Goal: Transaction & Acquisition: Purchase product/service

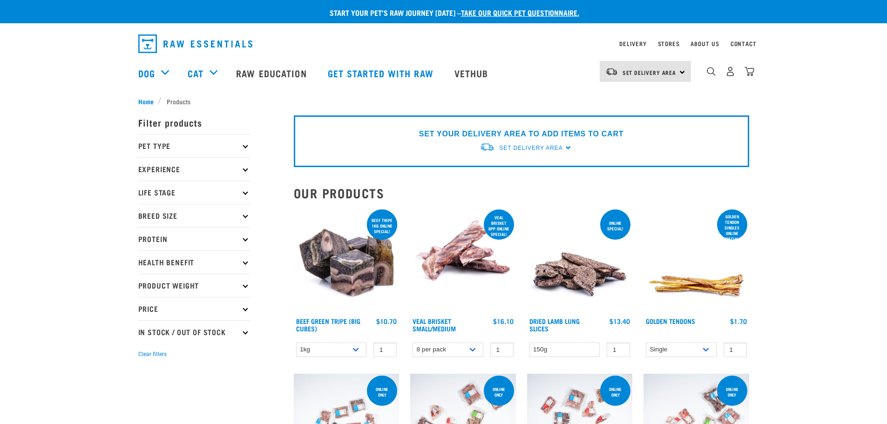
click at [244, 143] on p "Pet Type" at bounding box center [194, 145] width 112 height 23
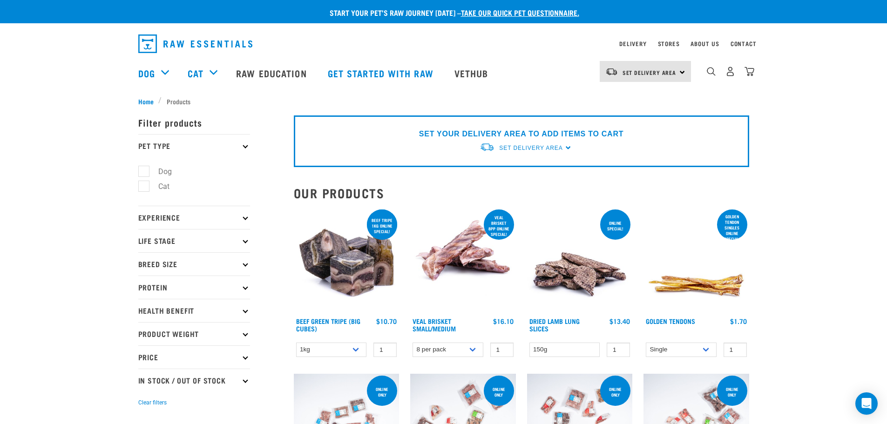
click at [146, 186] on label "Cat" at bounding box center [158, 187] width 30 height 12
click at [144, 186] on input "Cat" at bounding box center [141, 185] width 6 height 6
checkbox input "true"
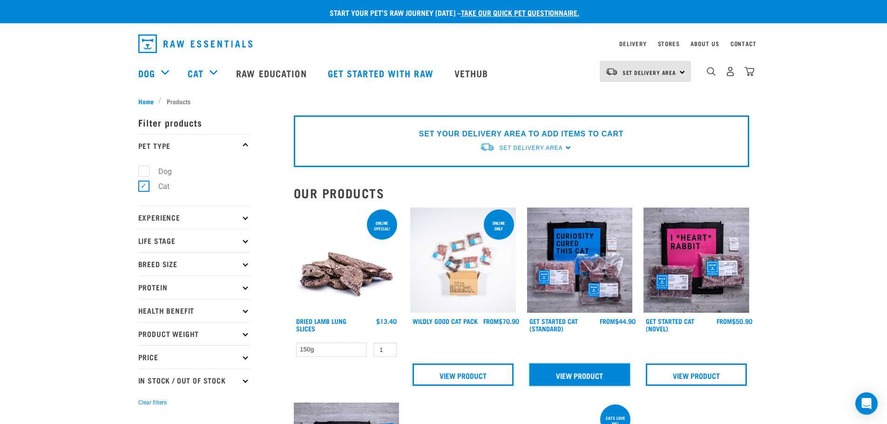
click at [580, 374] on link "View Product" at bounding box center [580, 375] width 101 height 22
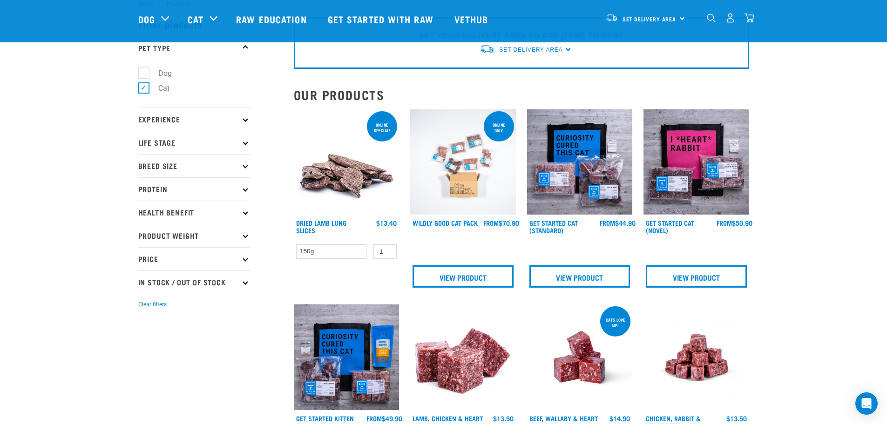
scroll to position [47, 0]
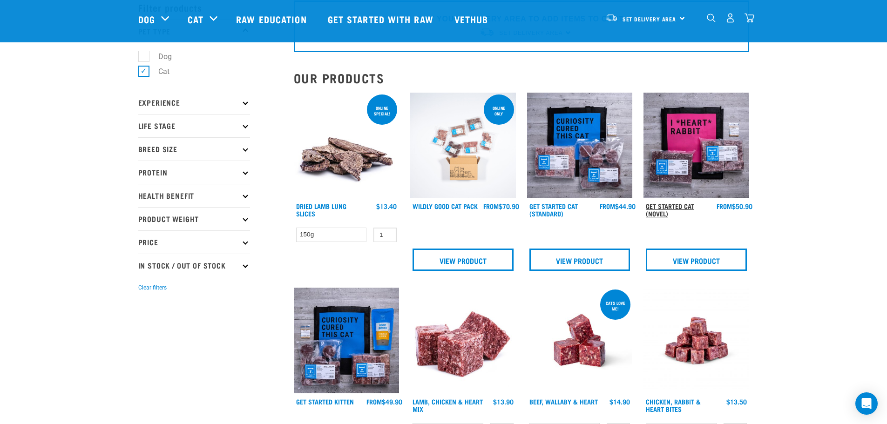
click at [674, 204] on link "Get Started Cat (Novel)" at bounding box center [670, 209] width 48 height 11
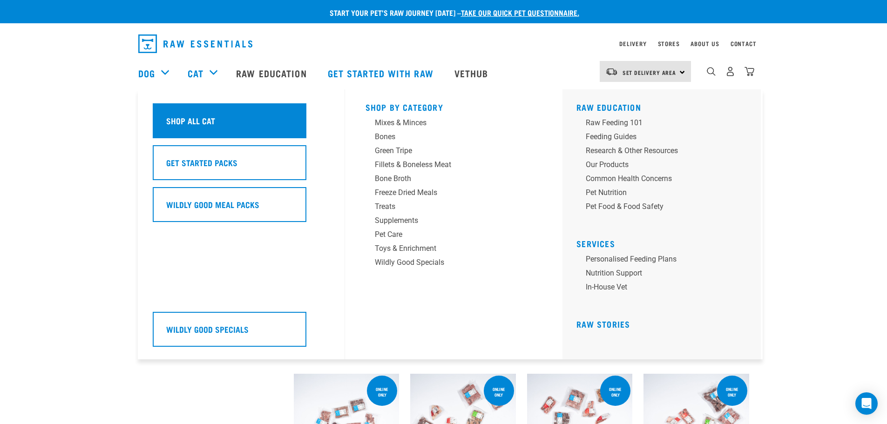
click at [196, 117] on h5 "Shop All Cat" at bounding box center [190, 121] width 49 height 12
click at [205, 121] on h5 "Shop All Cat" at bounding box center [190, 121] width 49 height 12
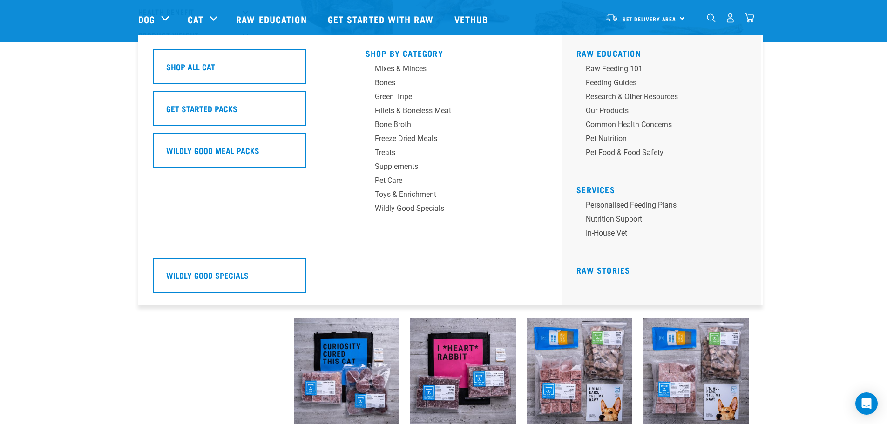
scroll to position [182, 0]
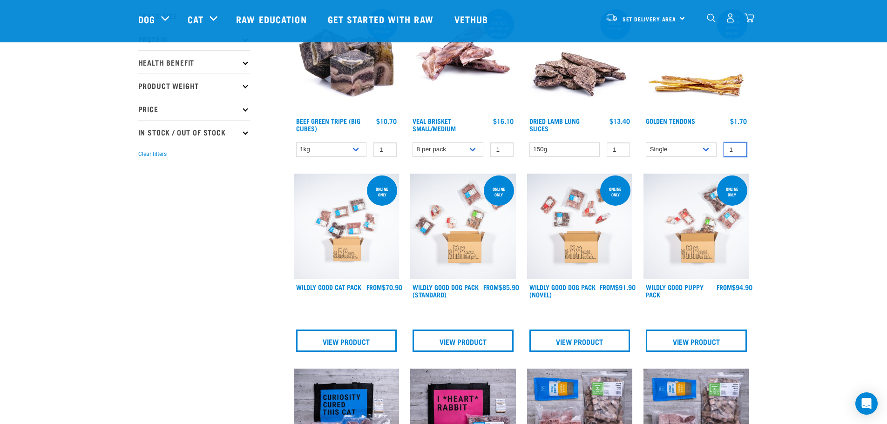
scroll to position [0, 0]
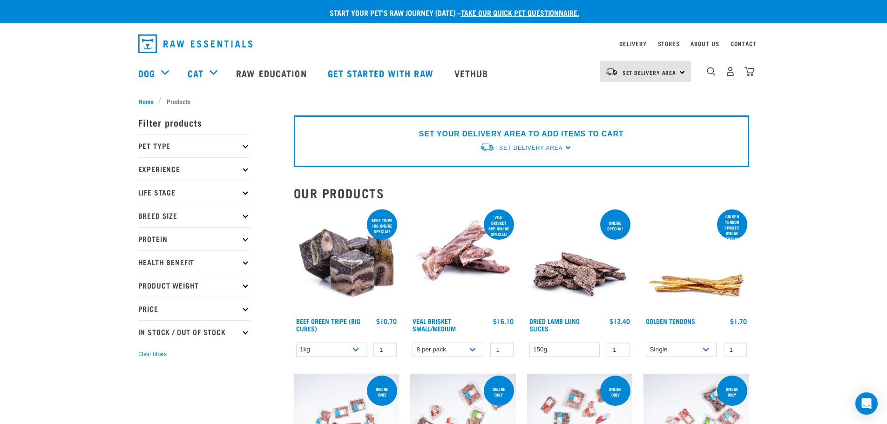
click at [246, 146] on icon at bounding box center [245, 145] width 5 height 5
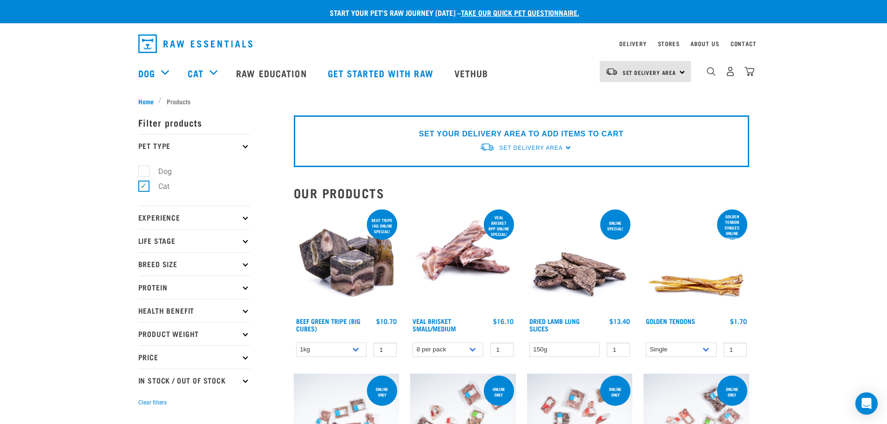
click at [164, 188] on label "Cat" at bounding box center [158, 187] width 30 height 12
click at [144, 188] on input "Cat" at bounding box center [141, 185] width 6 height 6
checkbox input "false"
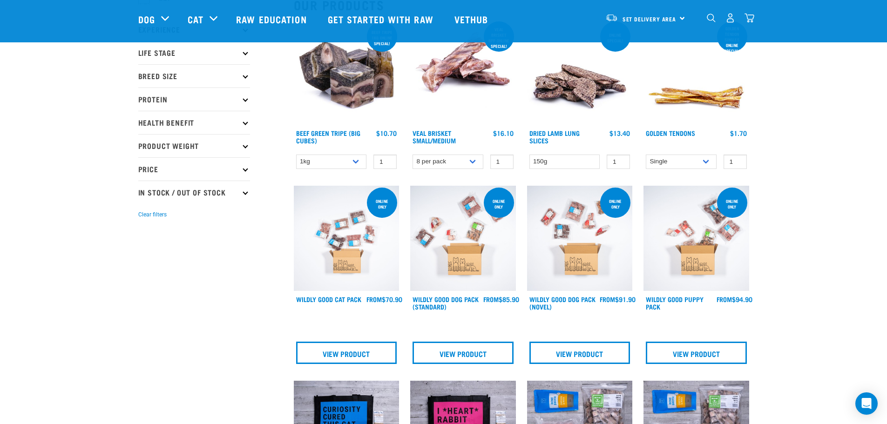
scroll to position [140, 0]
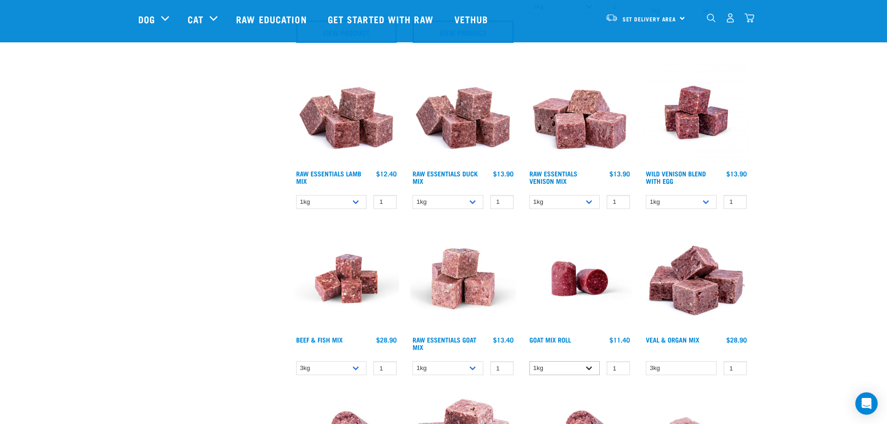
scroll to position [838, 0]
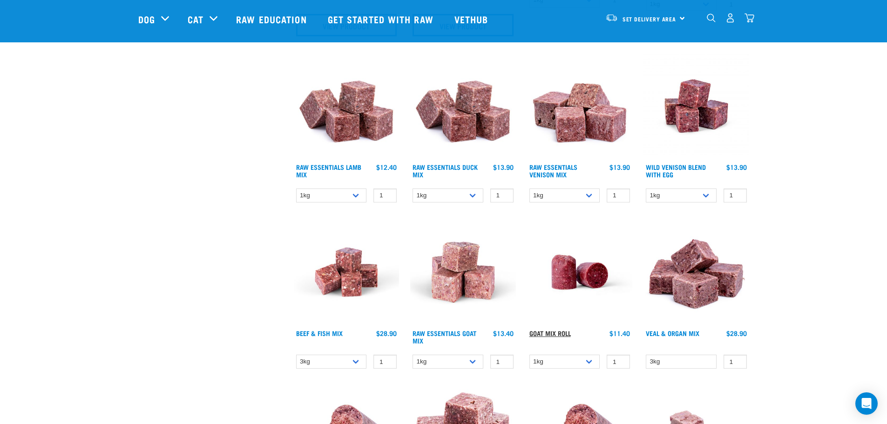
click at [555, 334] on link "Goat Mix Roll" at bounding box center [550, 333] width 41 height 3
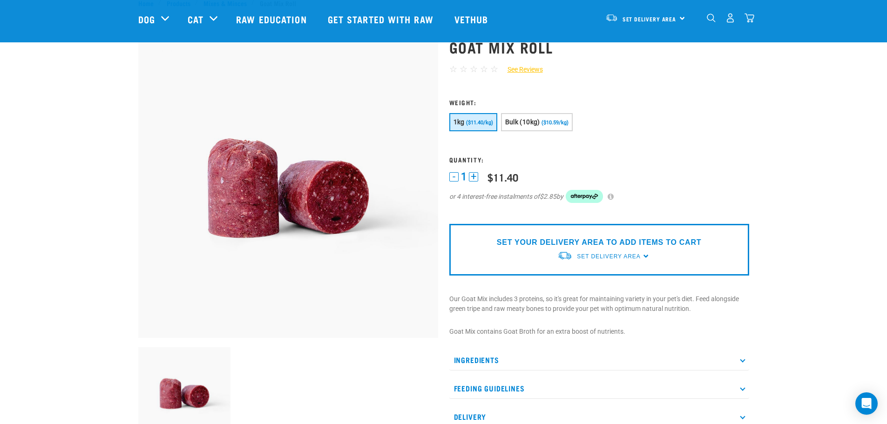
scroll to position [47, 0]
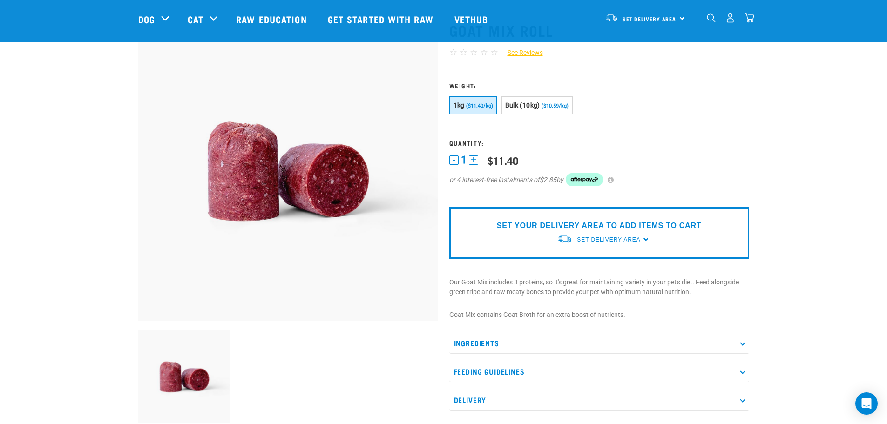
click at [743, 342] on icon at bounding box center [742, 343] width 5 height 5
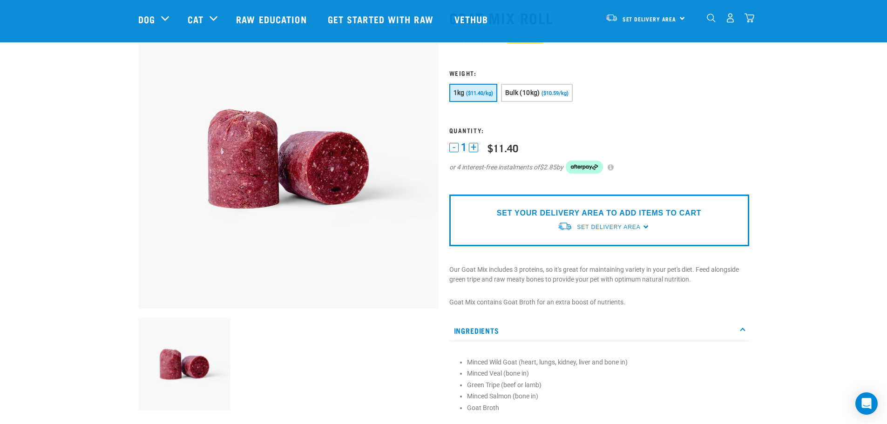
scroll to position [0, 0]
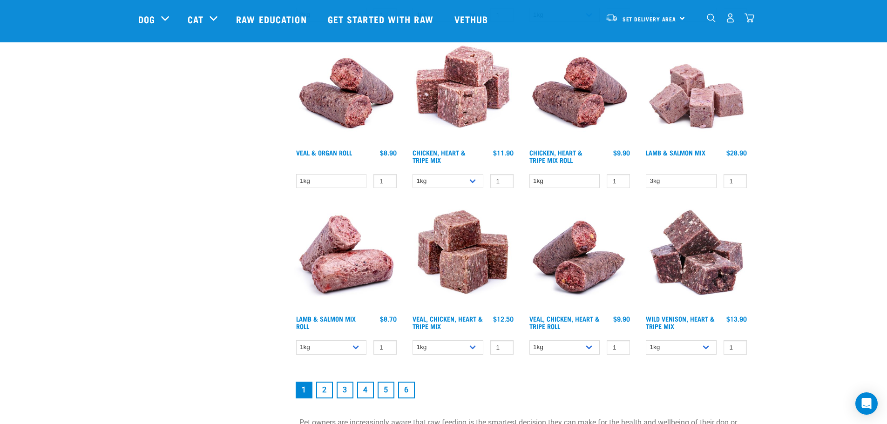
scroll to position [1186, 0]
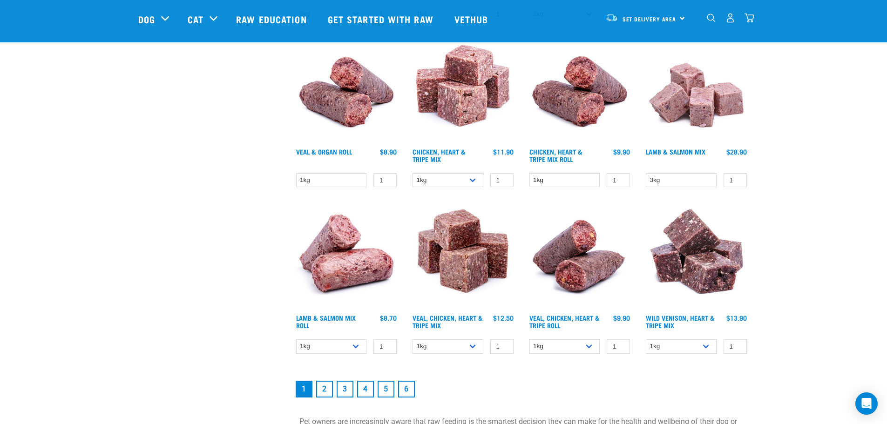
click at [325, 388] on link "2" at bounding box center [324, 389] width 17 height 17
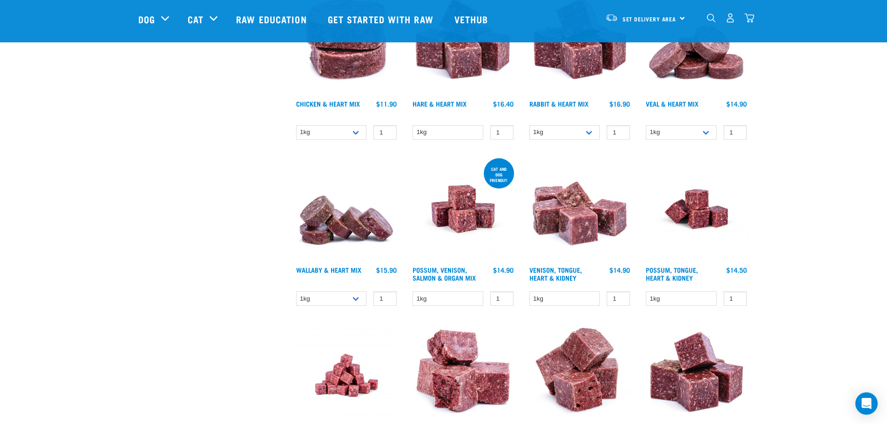
scroll to position [652, 0]
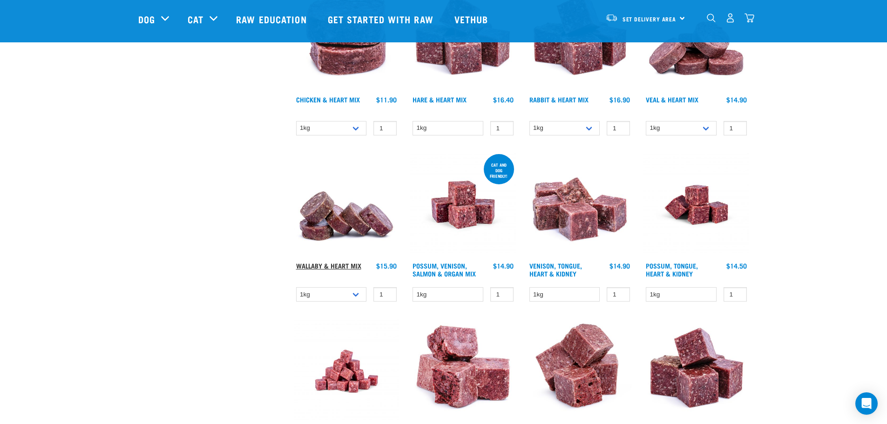
click at [327, 264] on link "Wallaby & Heart Mix" at bounding box center [328, 265] width 65 height 3
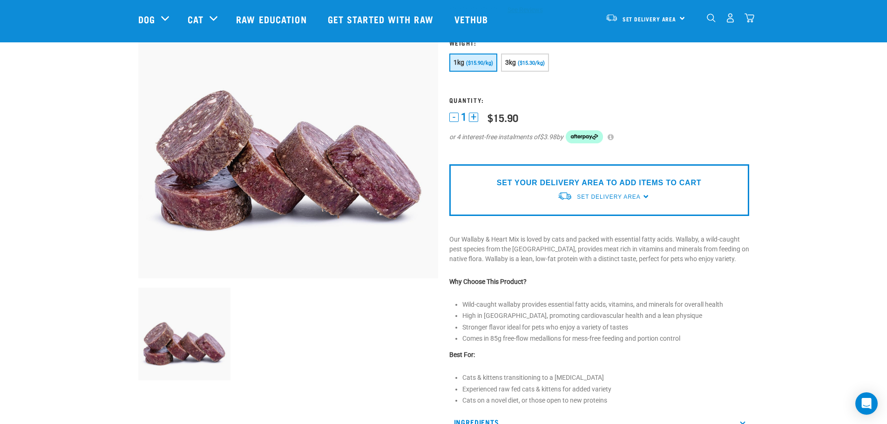
scroll to position [93, 0]
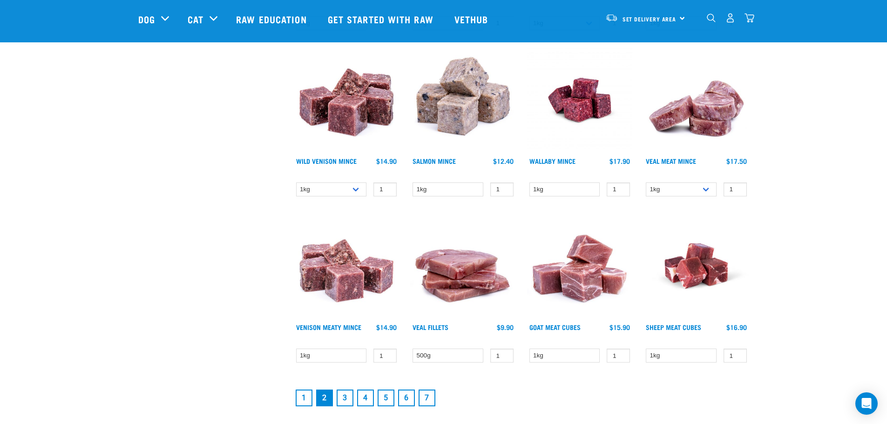
scroll to position [1093, 0]
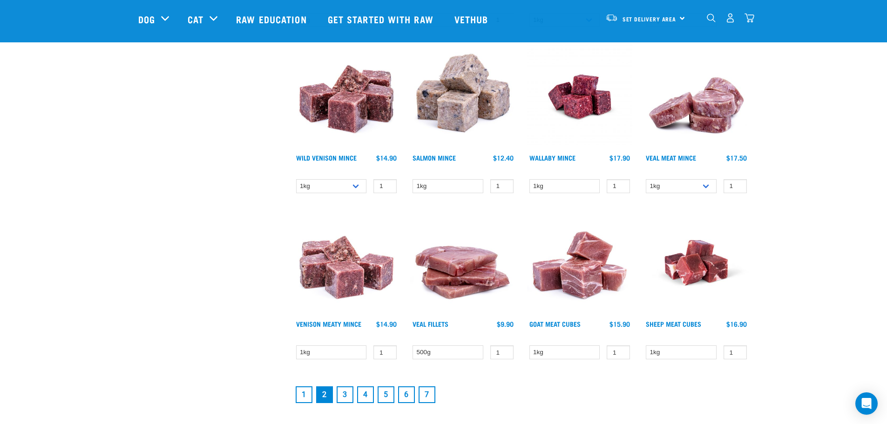
click at [345, 393] on link "3" at bounding box center [345, 395] width 17 height 17
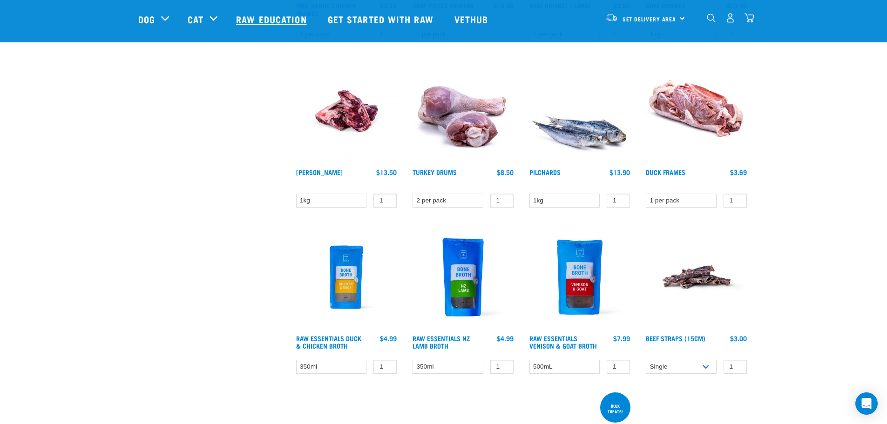
scroll to position [699, 0]
